Goal: Transaction & Acquisition: Purchase product/service

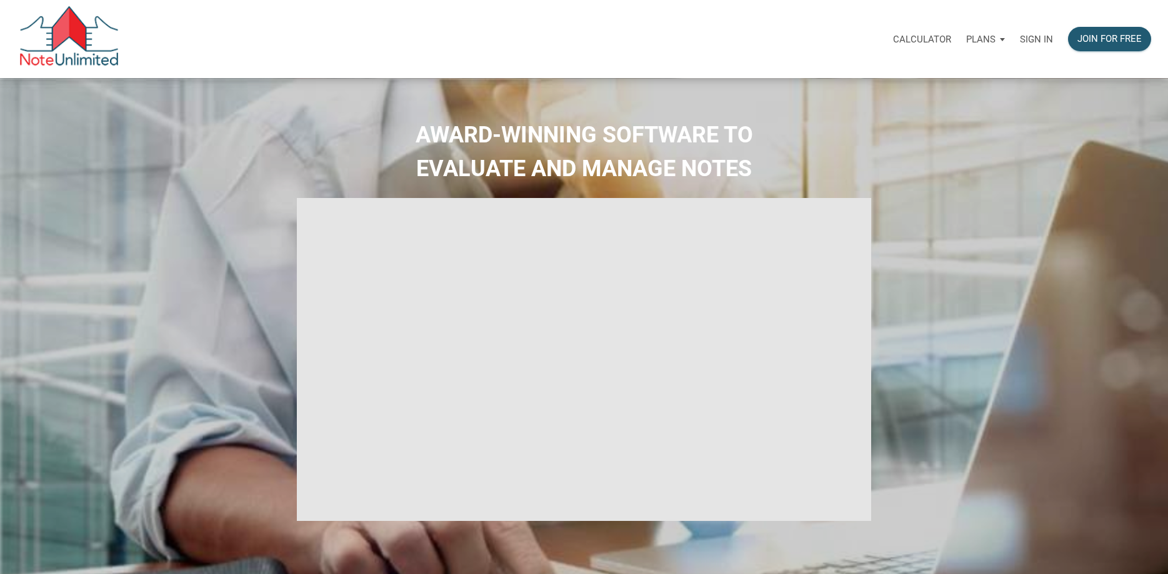
click at [1035, 34] on p "Sign in" at bounding box center [1036, 39] width 33 height 11
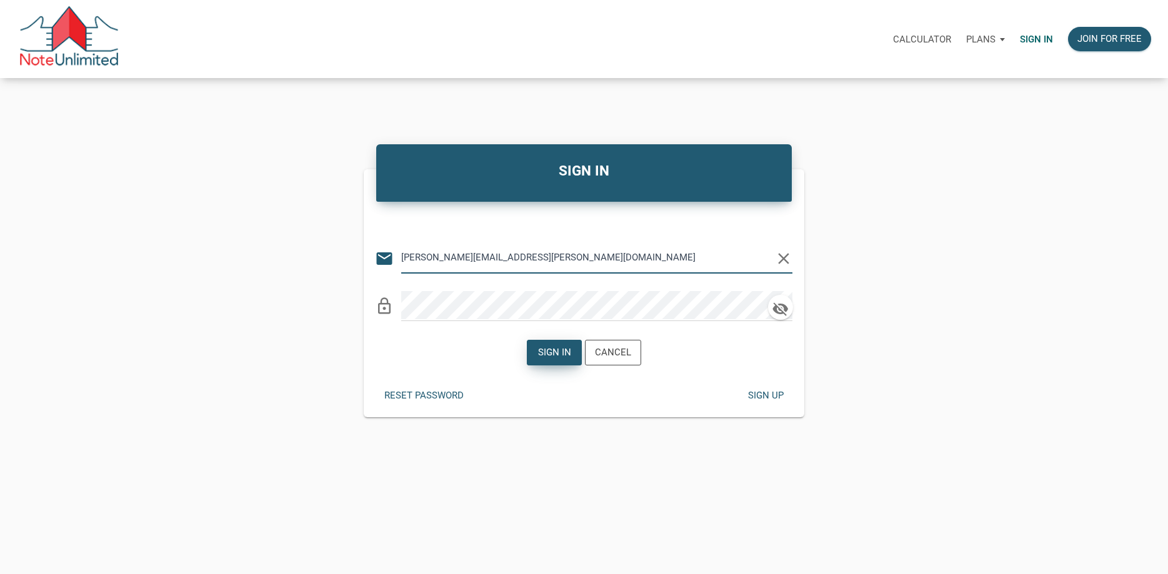
type input "[PERSON_NAME][EMAIL_ADDRESS][PERSON_NAME][DOMAIN_NAME]"
click at [544, 348] on div "Sign in" at bounding box center [554, 353] width 33 height 14
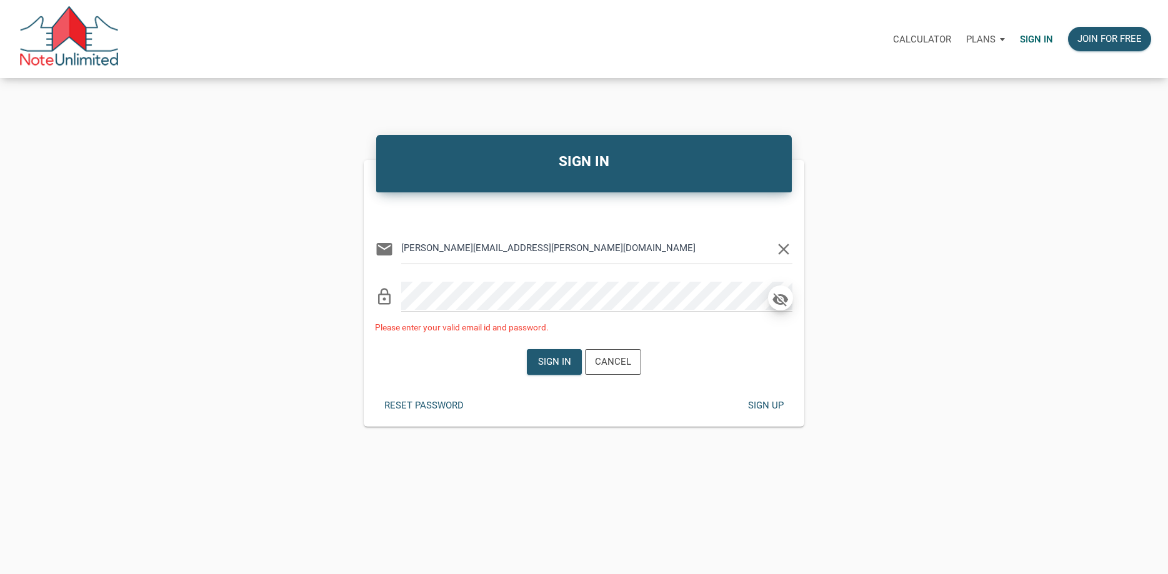
click at [779, 301] on icon "button" at bounding box center [780, 300] width 16 height 14
click at [560, 360] on div "Sign in" at bounding box center [554, 362] width 33 height 14
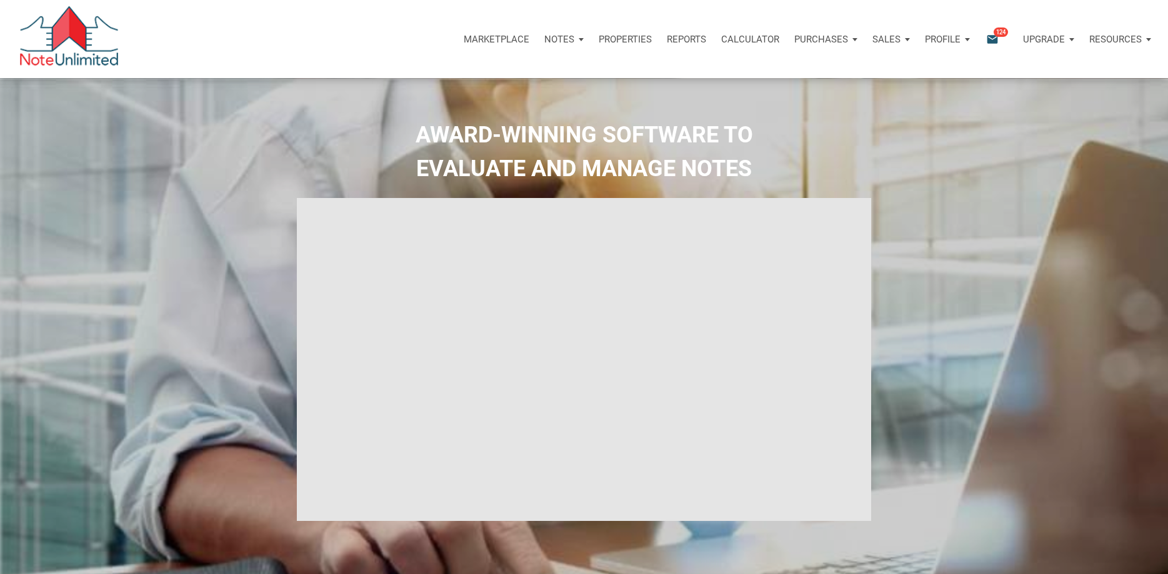
type input "Introduction to new features"
select select
click at [492, 37] on p "Marketplace" at bounding box center [488, 39] width 66 height 11
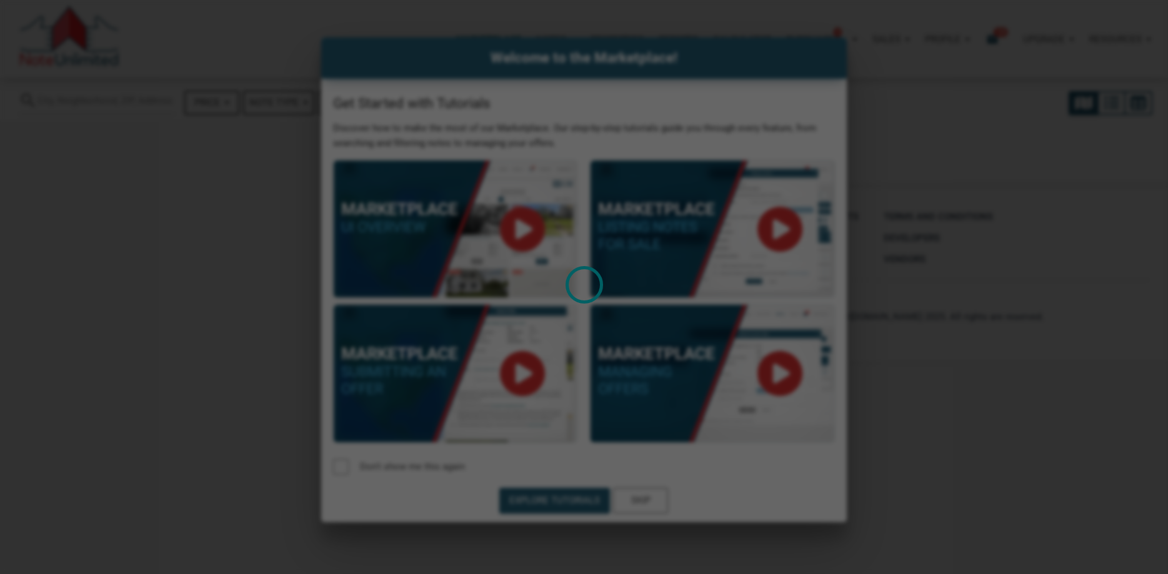
select select
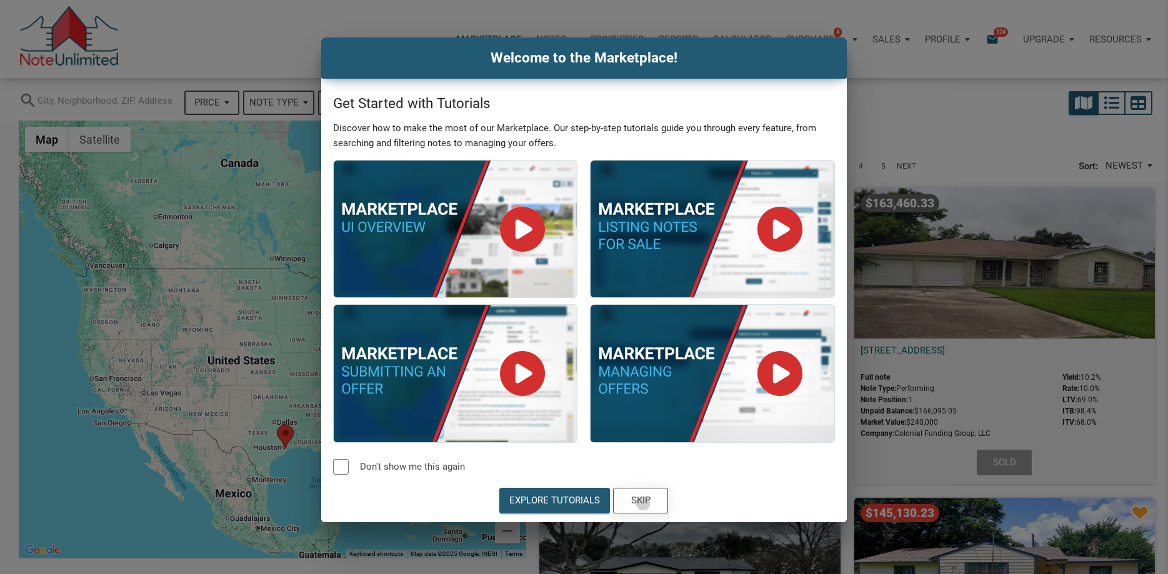
click at [643, 504] on div "Skip" at bounding box center [640, 501] width 19 height 14
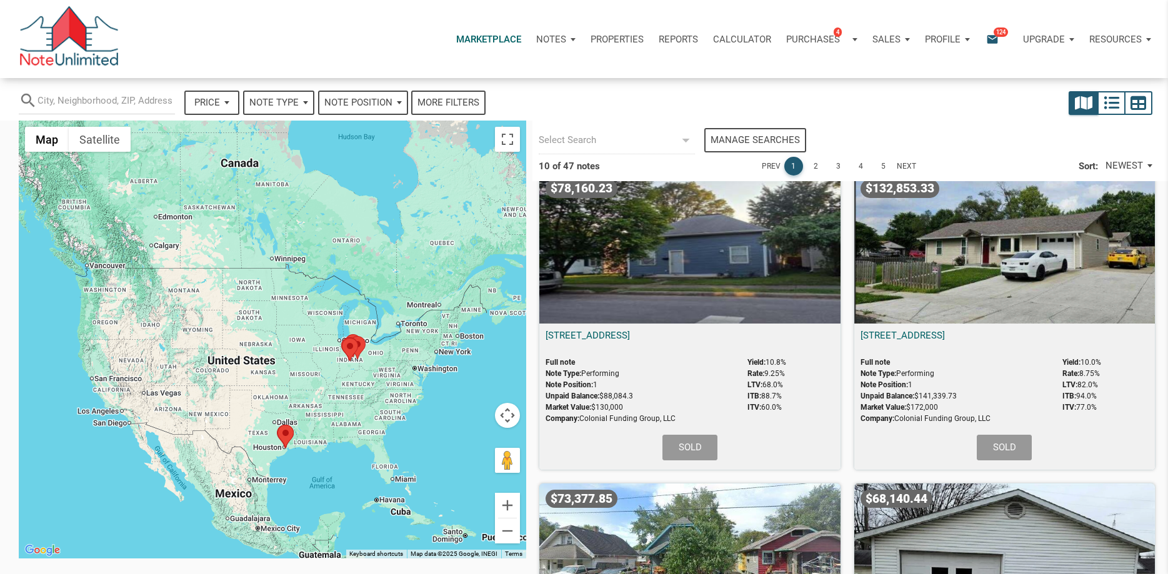
scroll to position [615, 0]
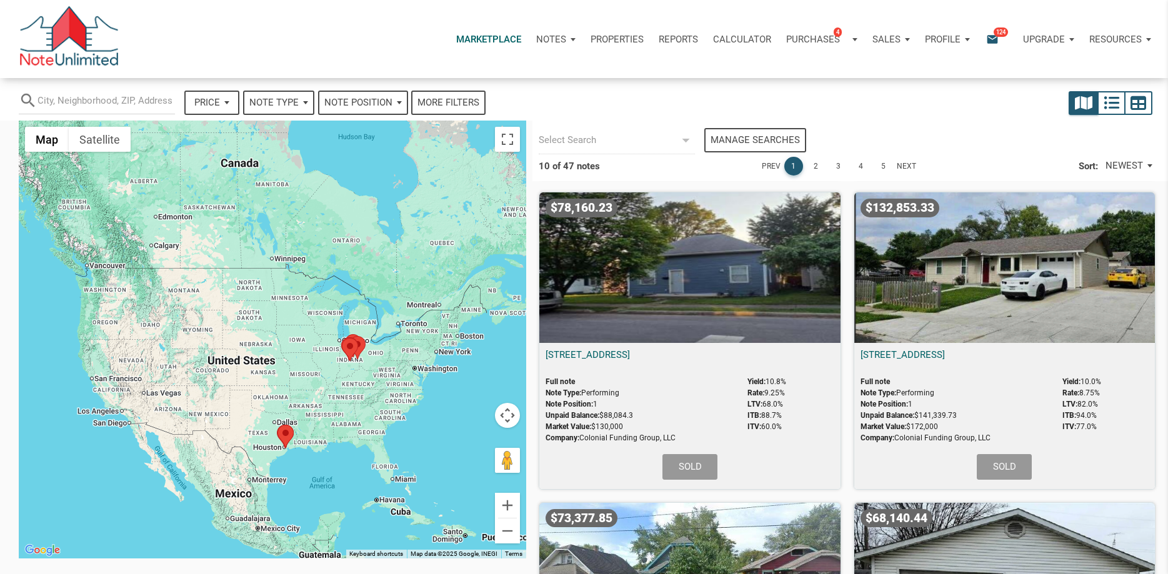
click at [1129, 165] on span "NEWEST" at bounding box center [1123, 166] width 37 height 14
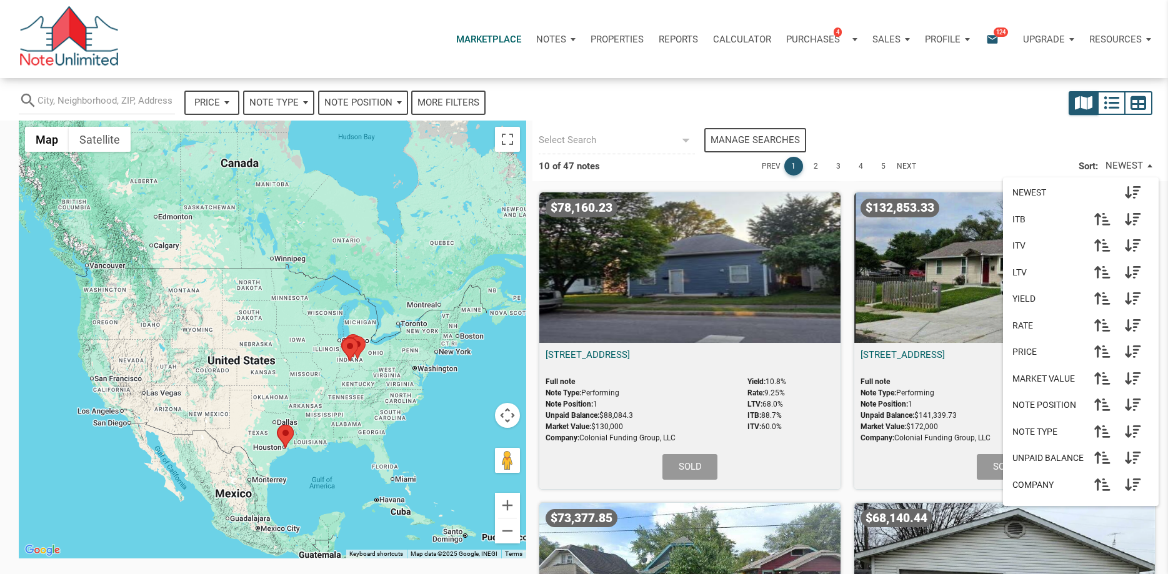
click at [1024, 197] on span "NEWEST" at bounding box center [1047, 192] width 71 height 11
click at [969, 123] on div "Manage searches 10 of 47 notes Prev 1 2 3 4 5 Next Sort: NEWEST NEWEST ITB ITV …" at bounding box center [849, 151] width 635 height 61
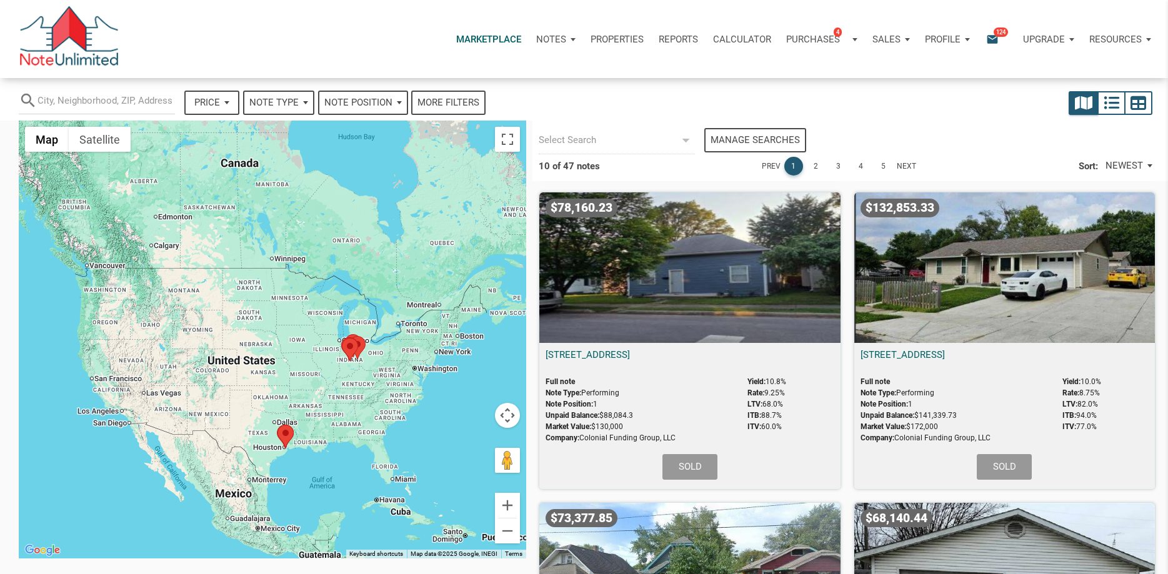
click at [992, 39] on icon "email" at bounding box center [992, 39] width 15 height 14
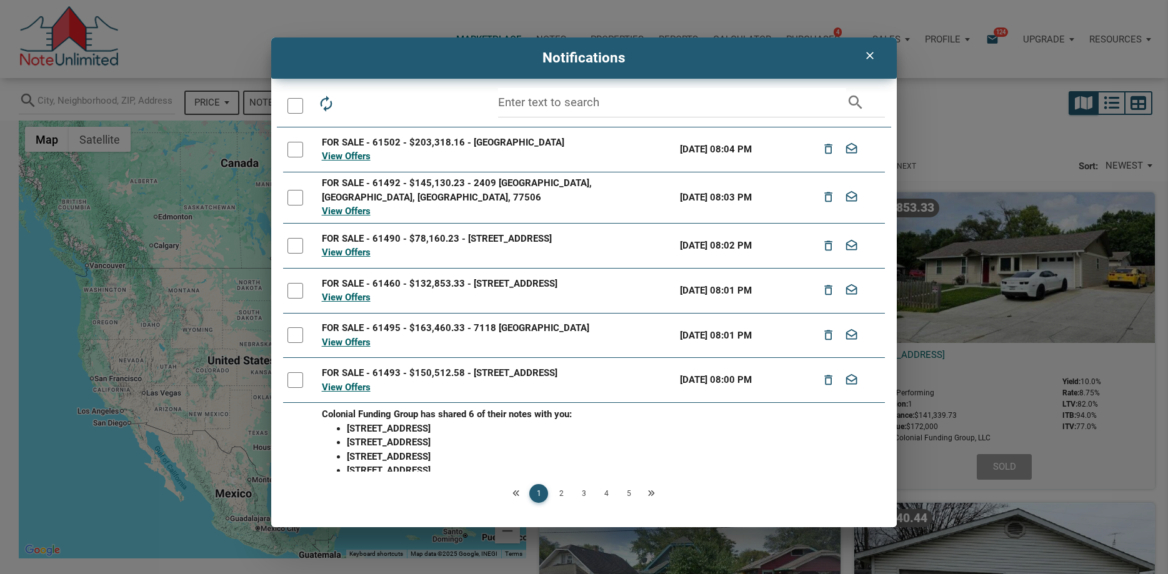
click at [868, 58] on icon "clear" at bounding box center [869, 55] width 15 height 12
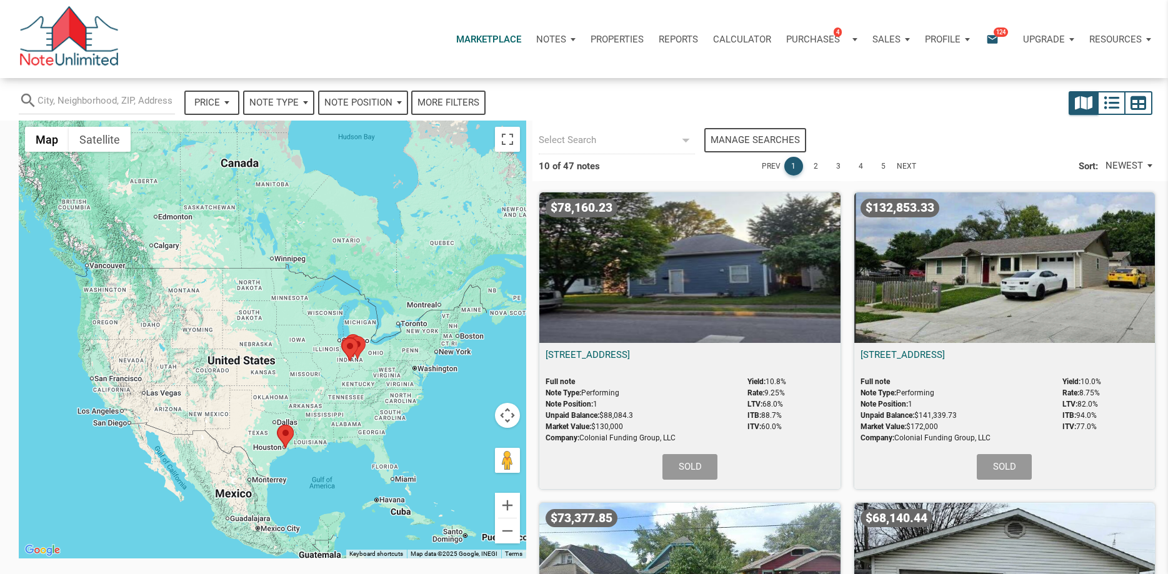
click at [305, 104] on div "Note Type" at bounding box center [278, 103] width 69 height 22
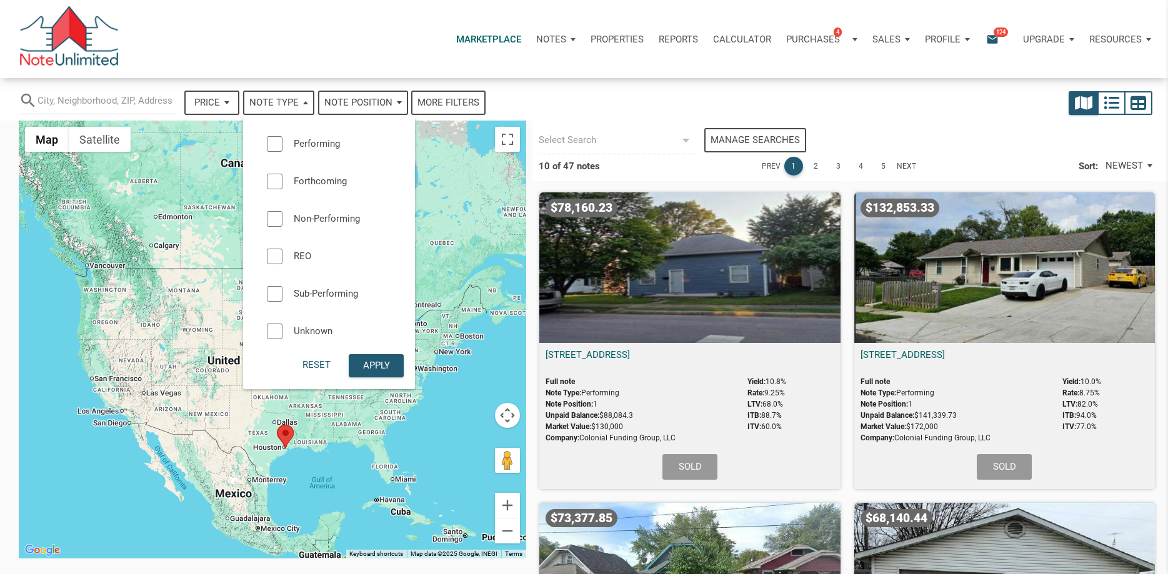
click at [277, 146] on div at bounding box center [275, 144] width 16 height 16
click at [364, 100] on span "Note Position" at bounding box center [358, 103] width 68 height 14
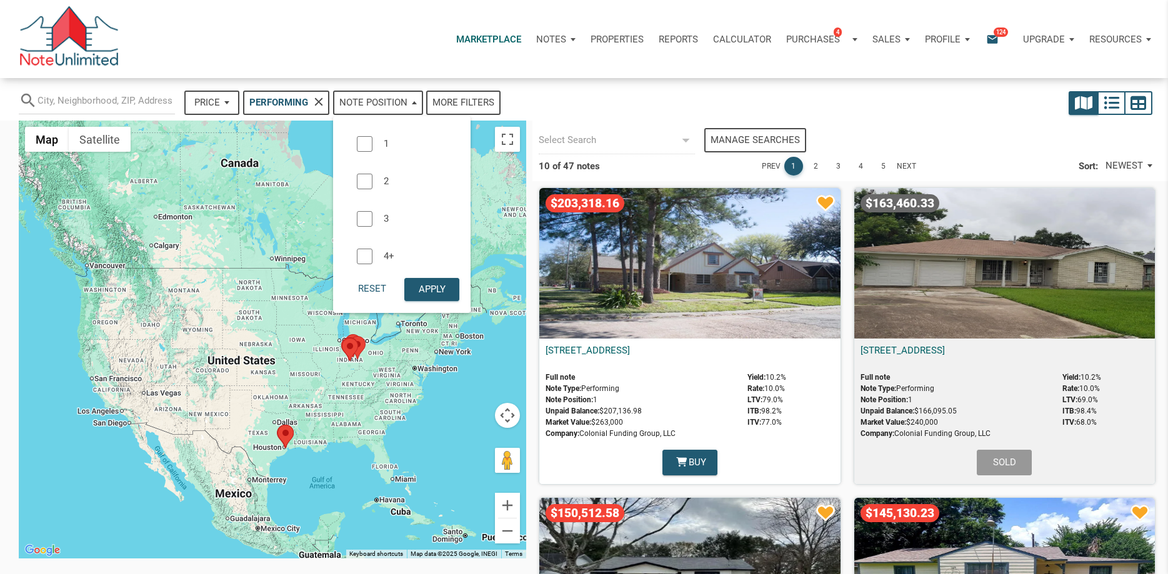
click at [364, 148] on div at bounding box center [365, 144] width 16 height 16
click at [427, 294] on div "Apply" at bounding box center [432, 289] width 27 height 14
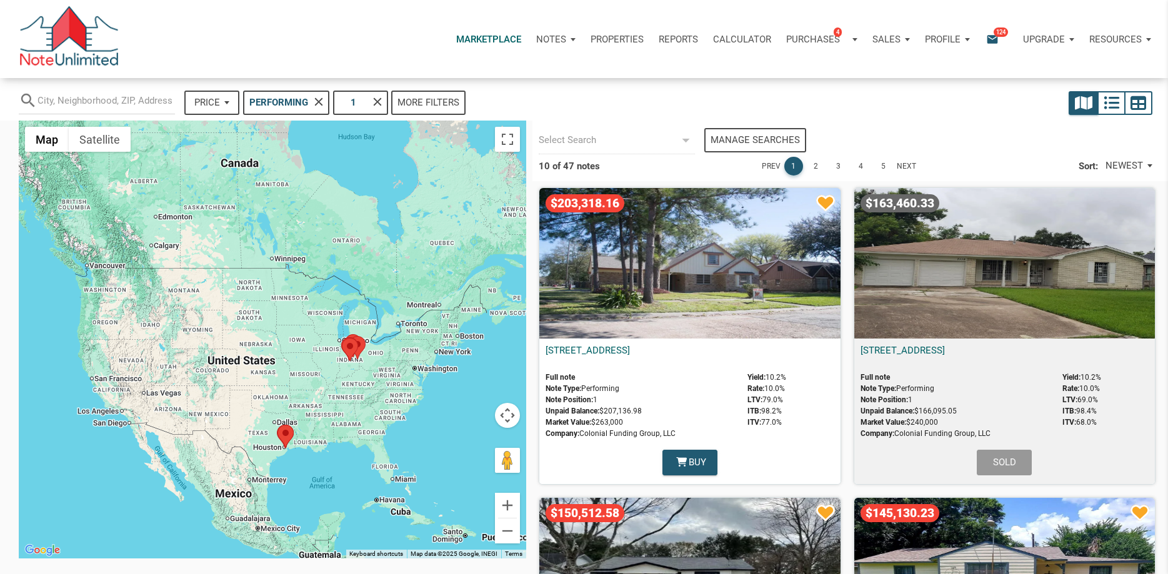
click at [443, 105] on div "More filters" at bounding box center [428, 103] width 62 height 14
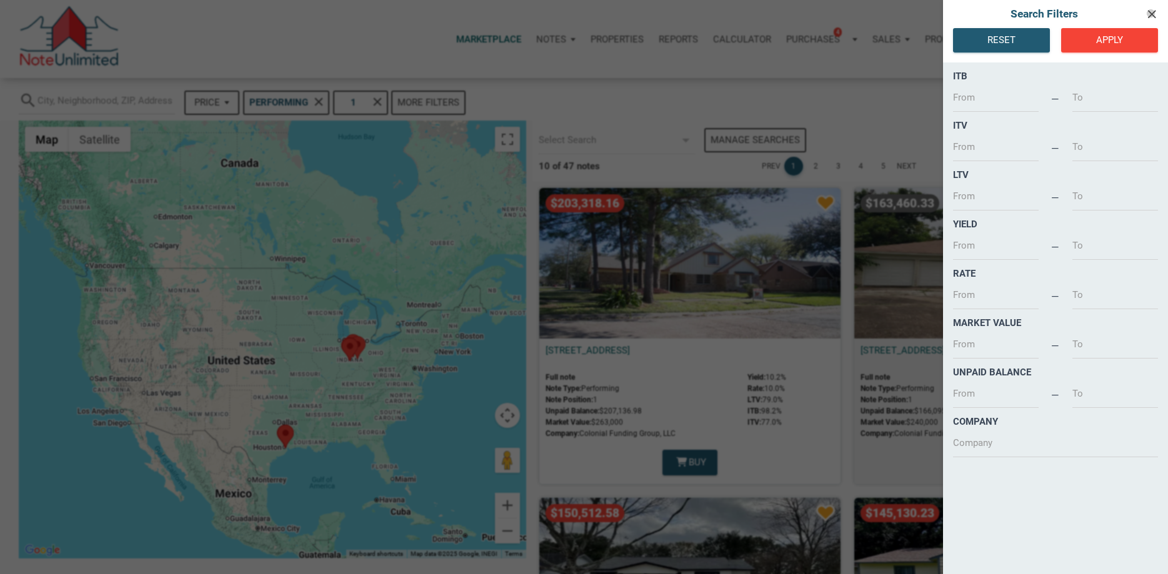
click at [1150, 13] on icon "clear" at bounding box center [1151, 14] width 15 height 14
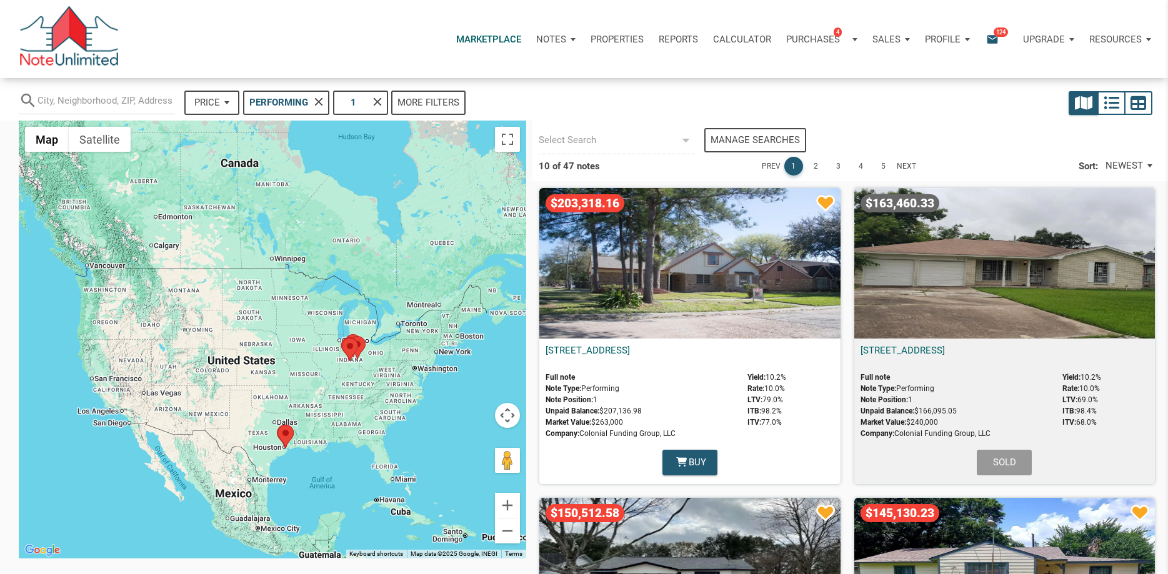
click at [675, 36] on p "Reports" at bounding box center [678, 39] width 39 height 11
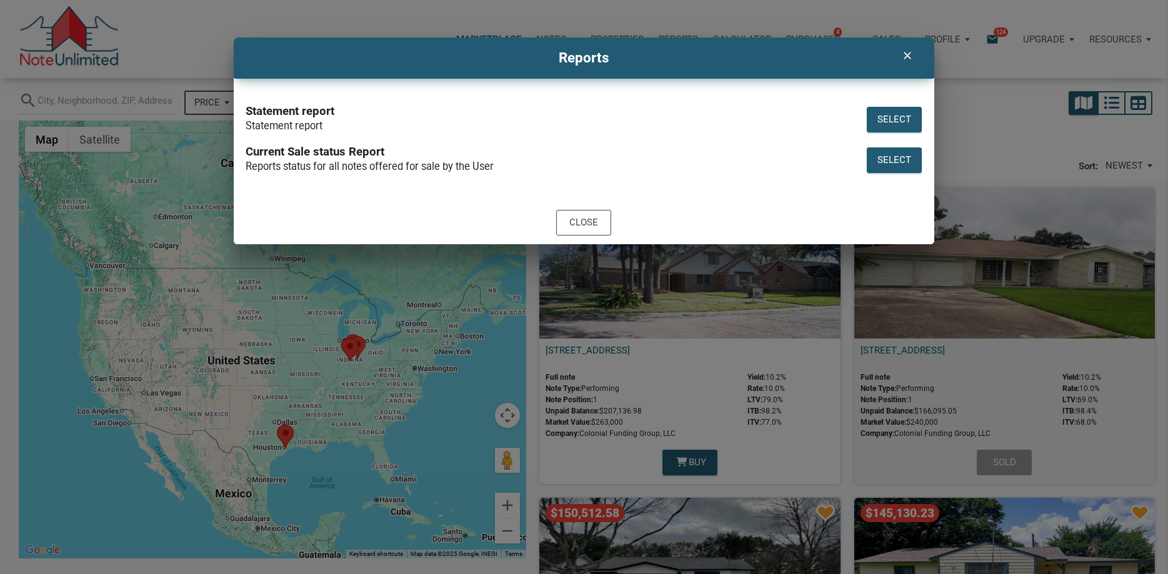
click at [909, 52] on icon "clear" at bounding box center [907, 55] width 15 height 12
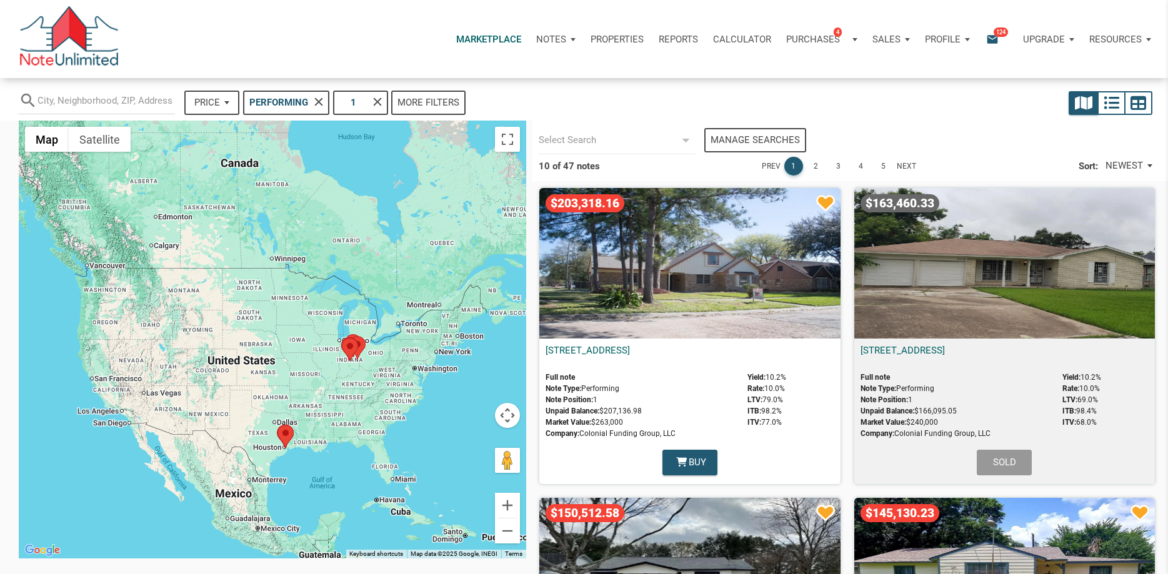
click at [928, 107] on div at bounding box center [1015, 103] width 287 height 30
click at [1114, 101] on icon "button" at bounding box center [1111, 103] width 16 height 16
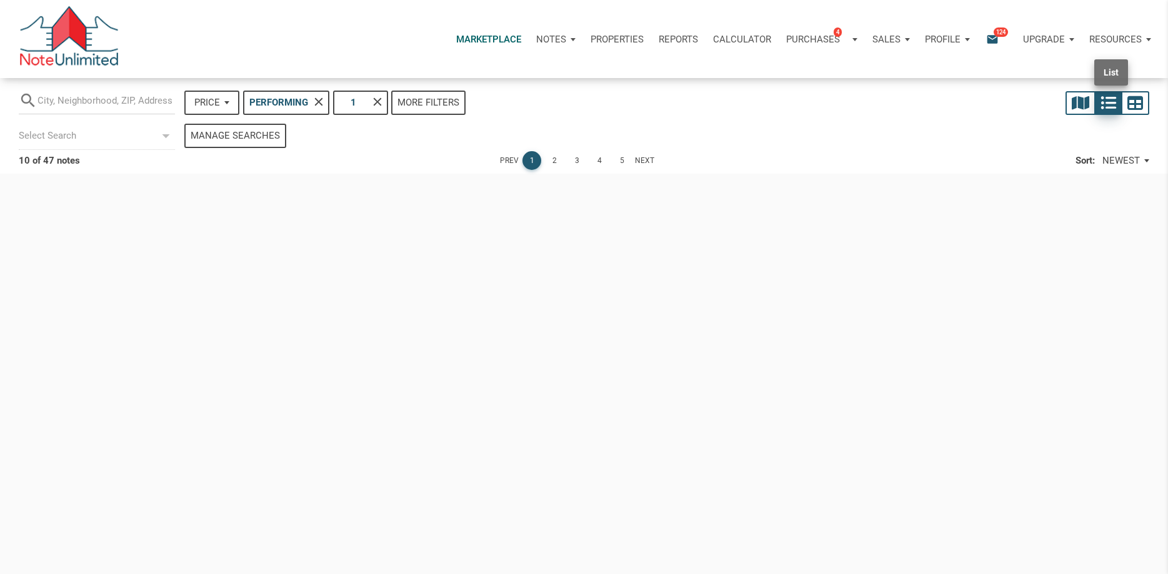
select select
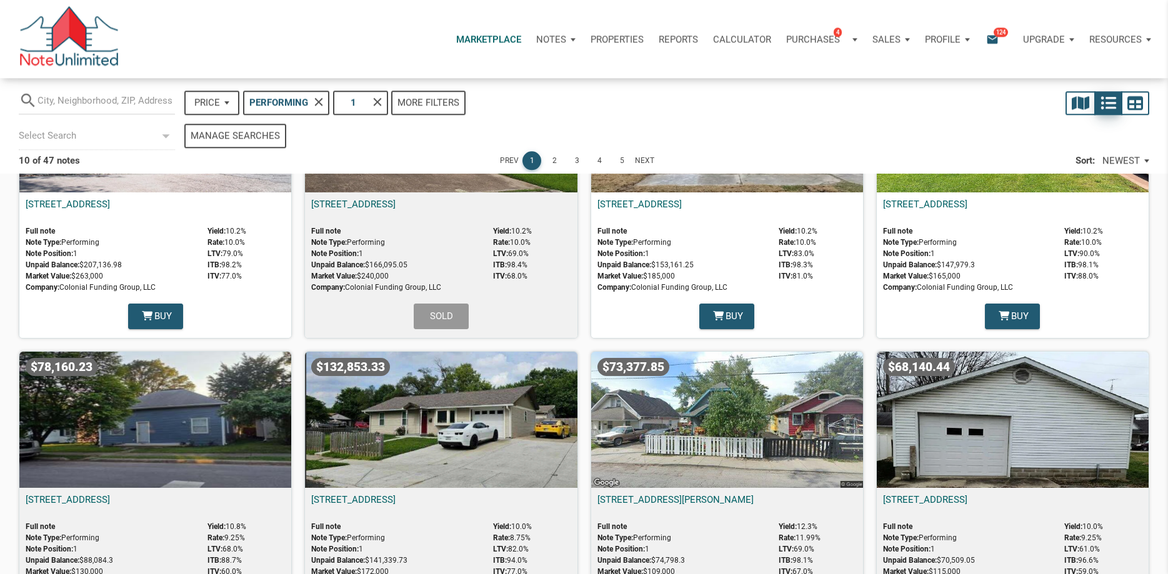
scroll to position [0, 0]
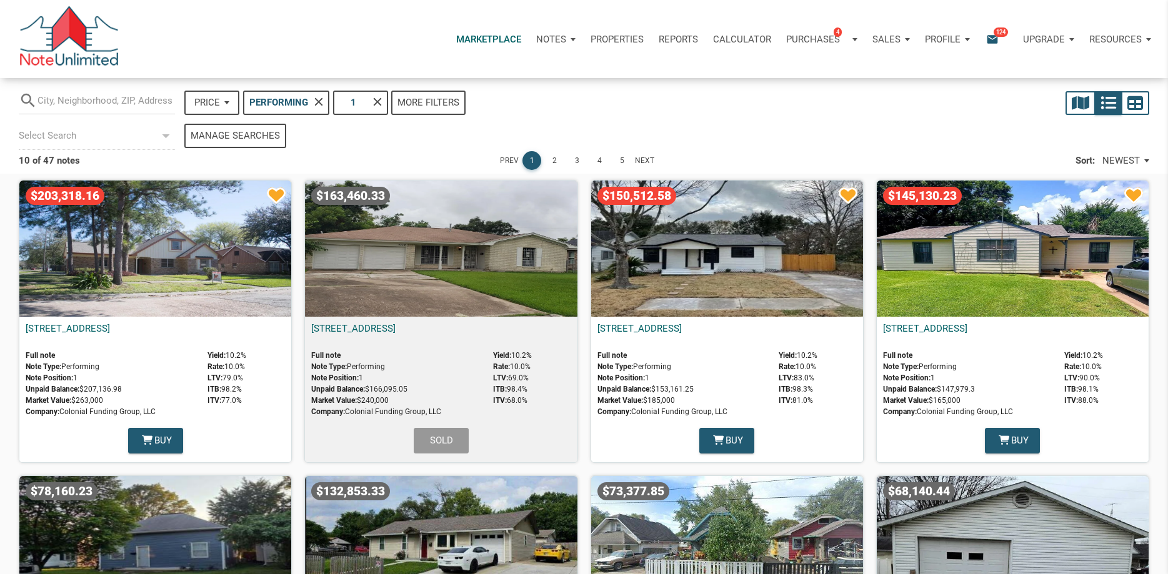
click at [221, 134] on div "Manage searches" at bounding box center [235, 136] width 89 height 14
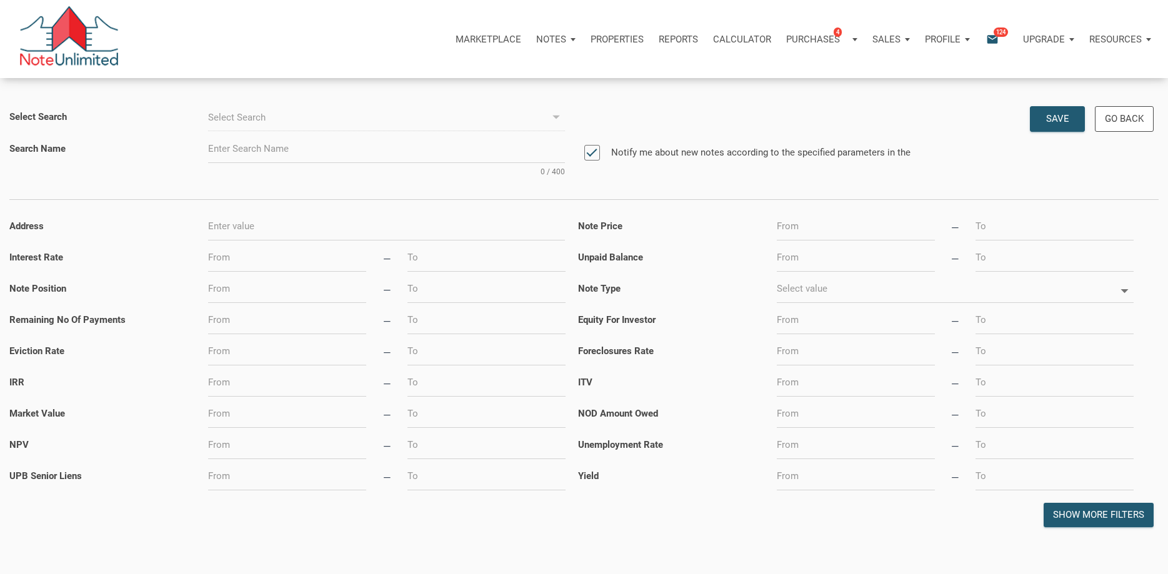
select select
click at [982, 62] on div "Marketplace Notes Dashboard Transactions Properties Reports Calculator Purchase…" at bounding box center [588, 39] width 1158 height 78
click at [942, 41] on p "Profile" at bounding box center [943, 39] width 36 height 11
click at [886, 94] on link "Logout" at bounding box center [914, 99] width 119 height 26
